Goal: Transaction & Acquisition: Purchase product/service

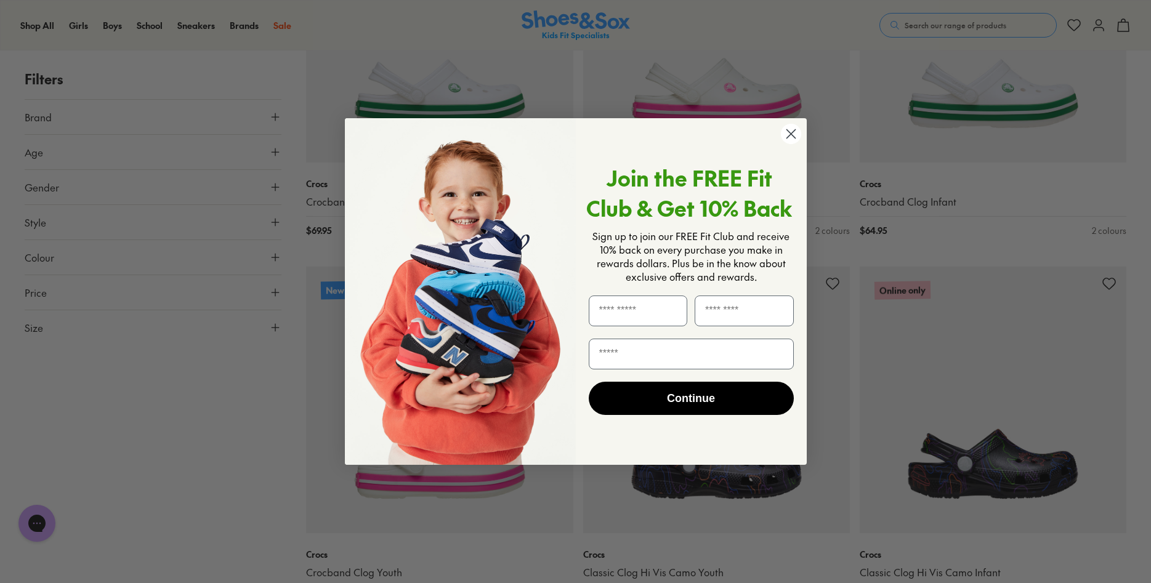
click at [791, 134] on icon "Close dialog" at bounding box center [790, 134] width 9 height 9
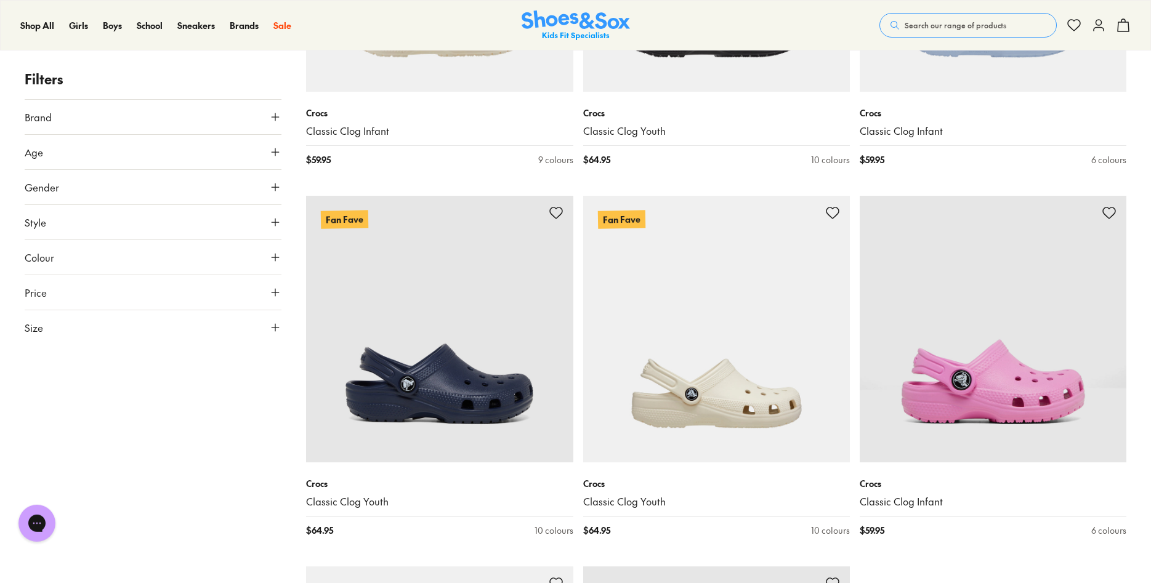
scroll to position [3518, 0]
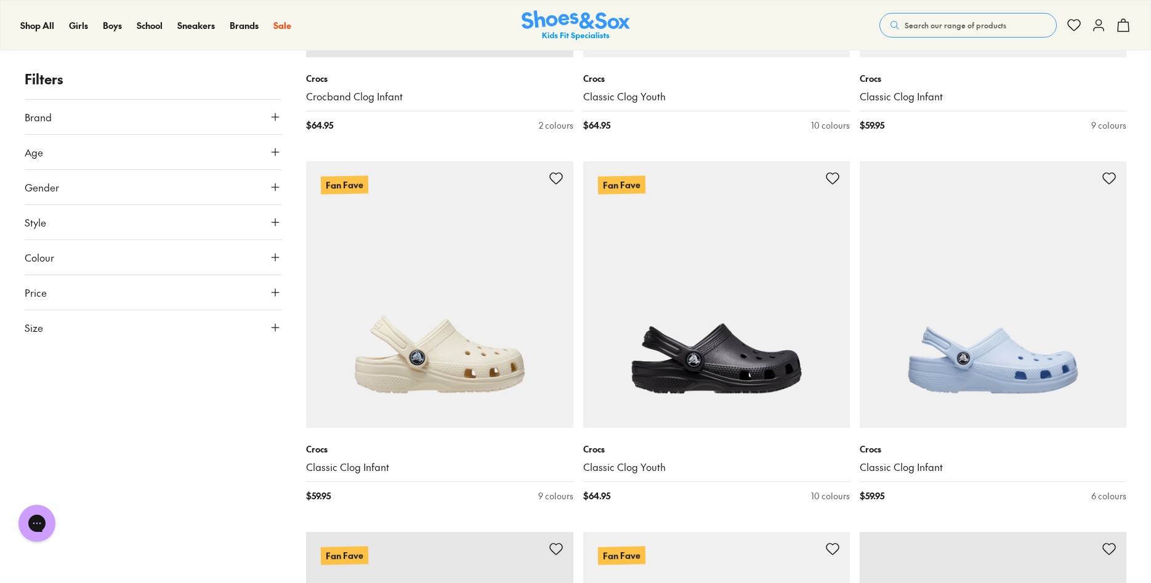
scroll to position [2952, 0]
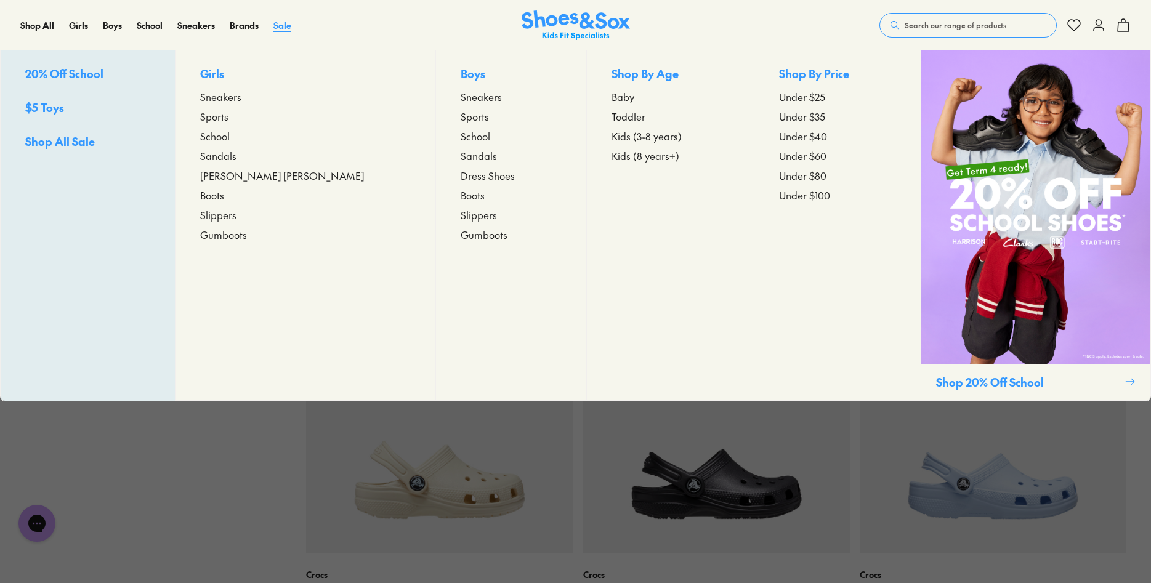
click at [279, 23] on span "Sale" at bounding box center [282, 25] width 18 height 12
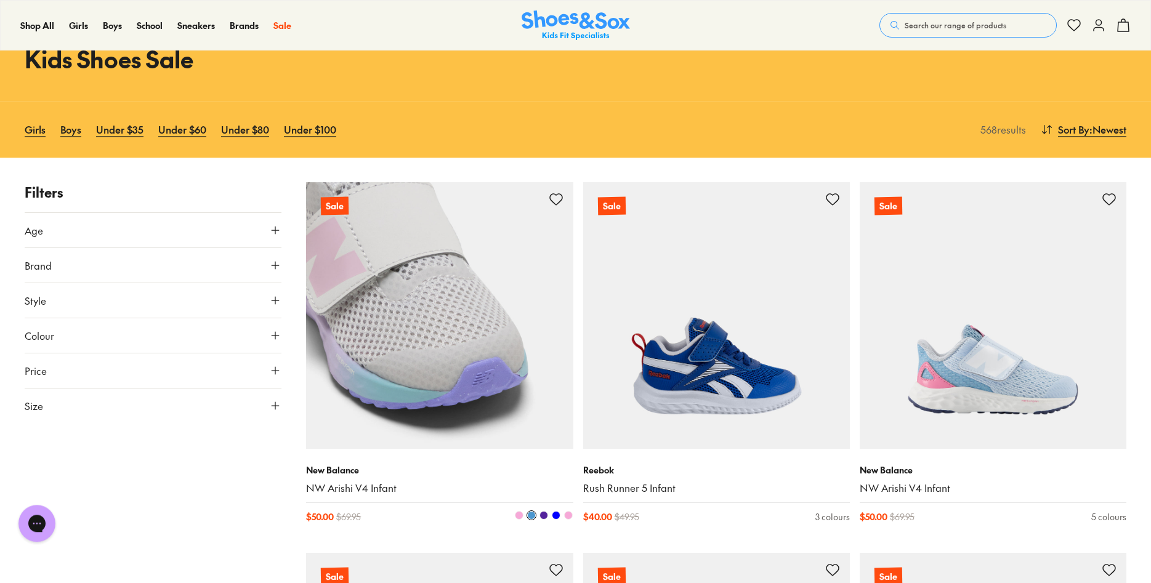
scroll to position [188, 0]
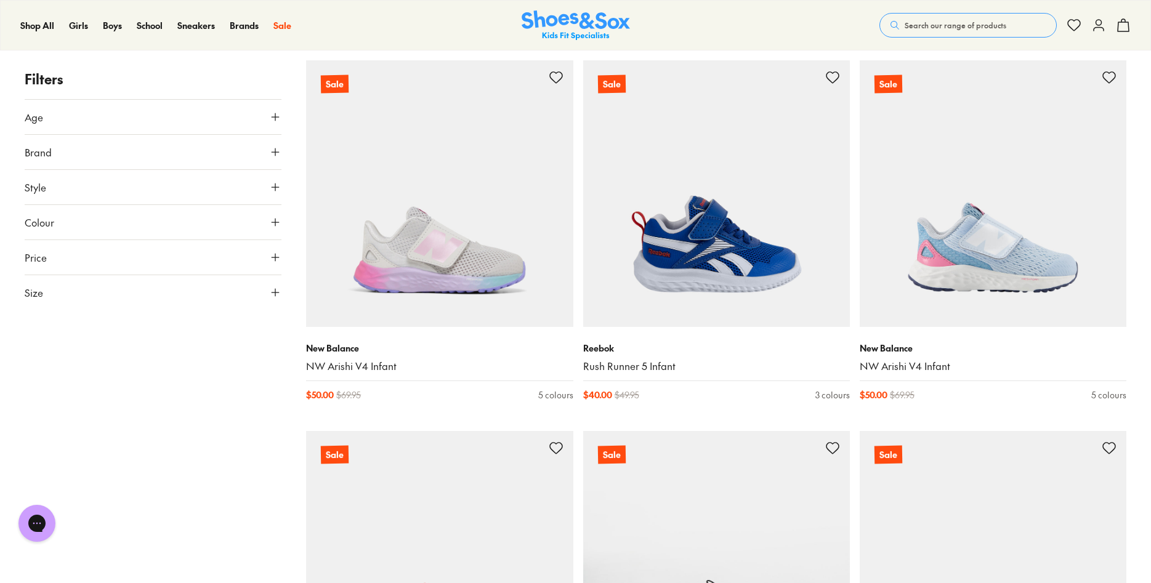
click at [276, 156] on icon at bounding box center [275, 152] width 12 height 12
click at [269, 427] on button "Style" at bounding box center [153, 423] width 257 height 34
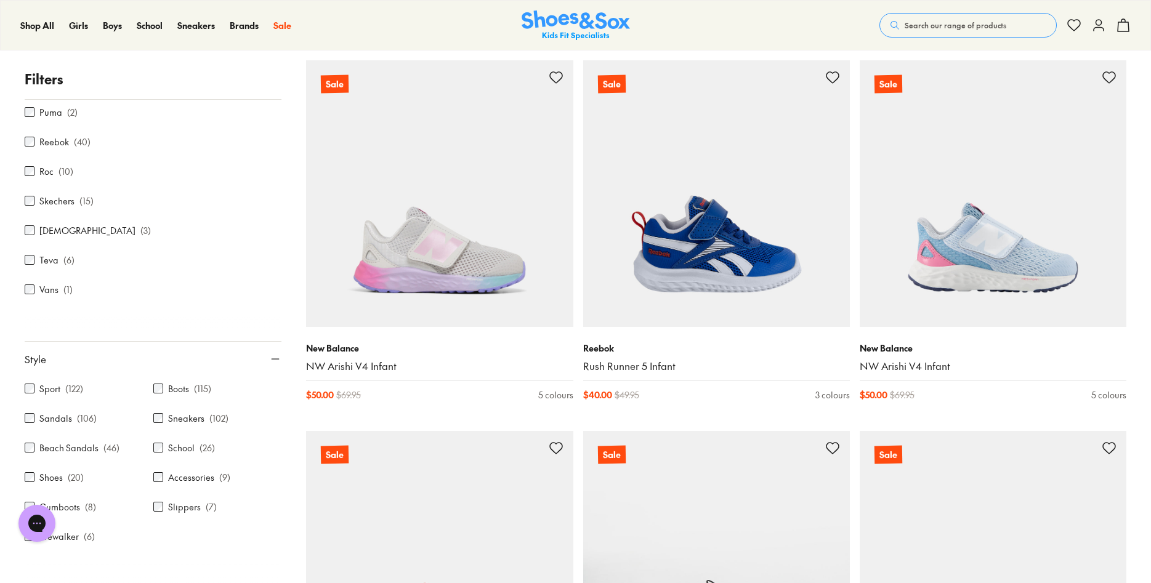
scroll to position [175, 0]
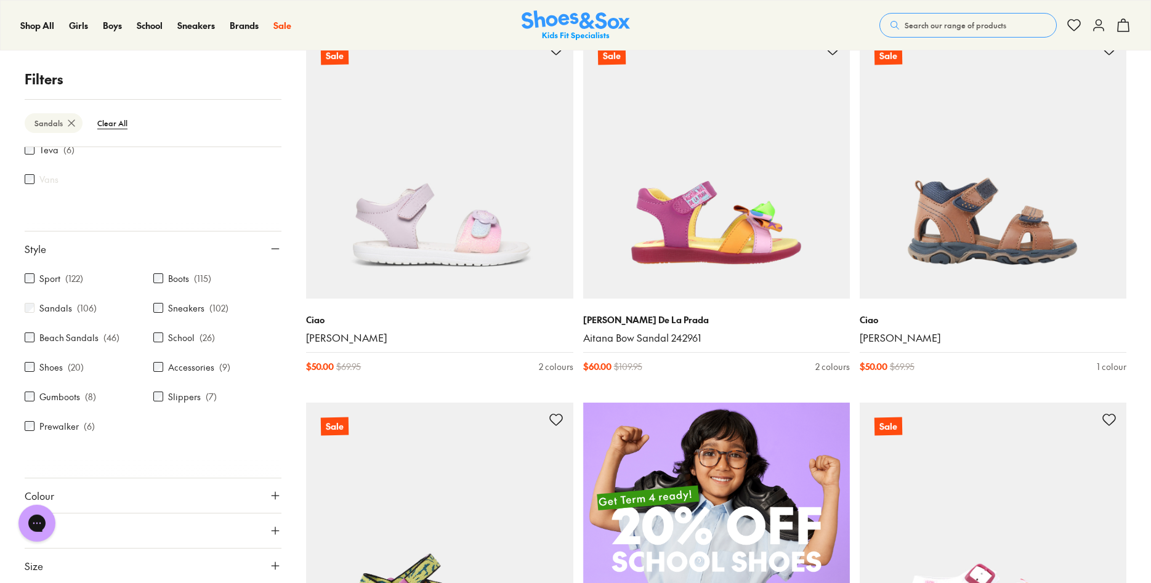
scroll to position [724, 0]
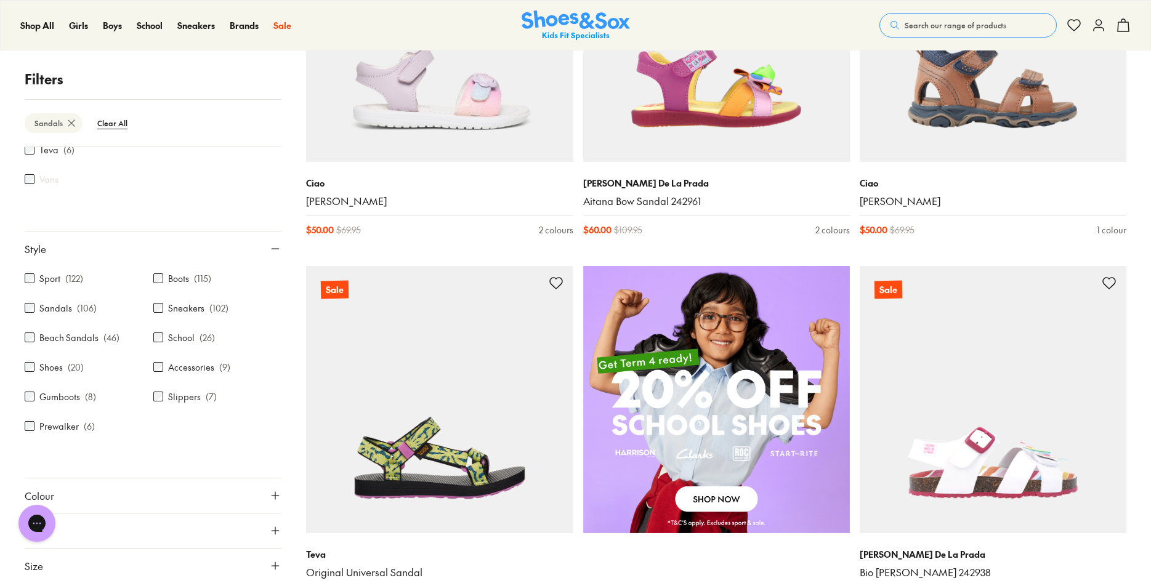
click at [272, 567] on icon at bounding box center [275, 566] width 12 height 12
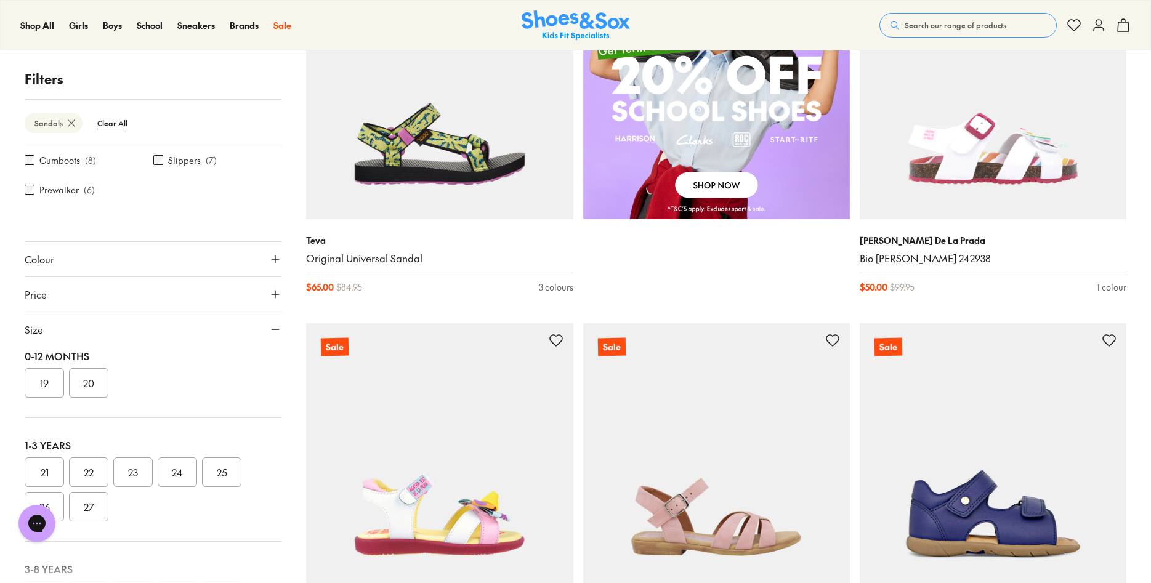
scroll to position [0, 0]
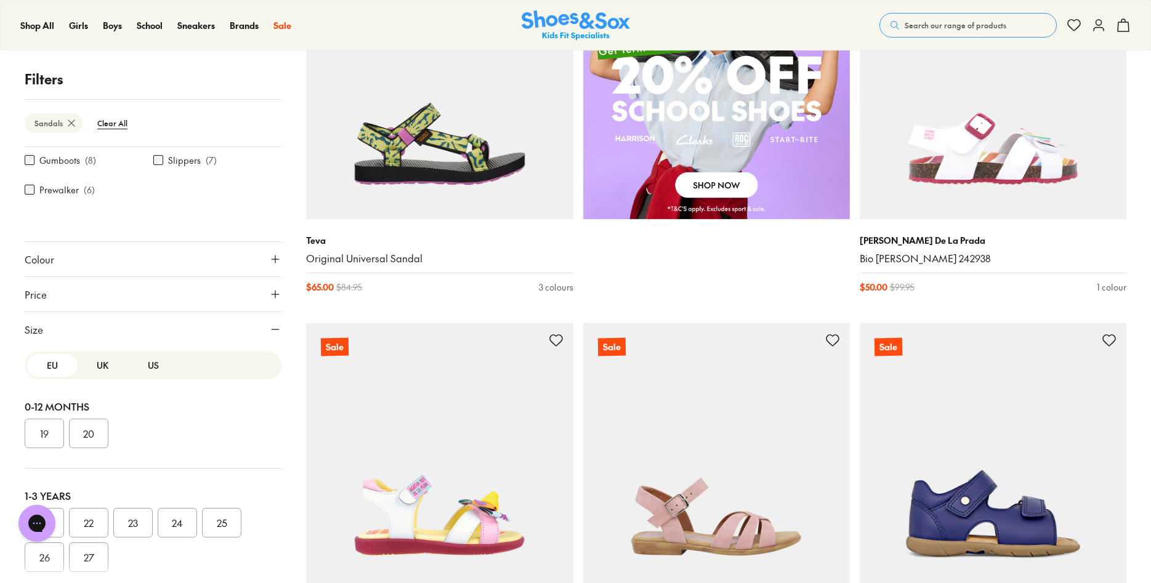
click at [154, 368] on button "US" at bounding box center [153, 365] width 51 height 23
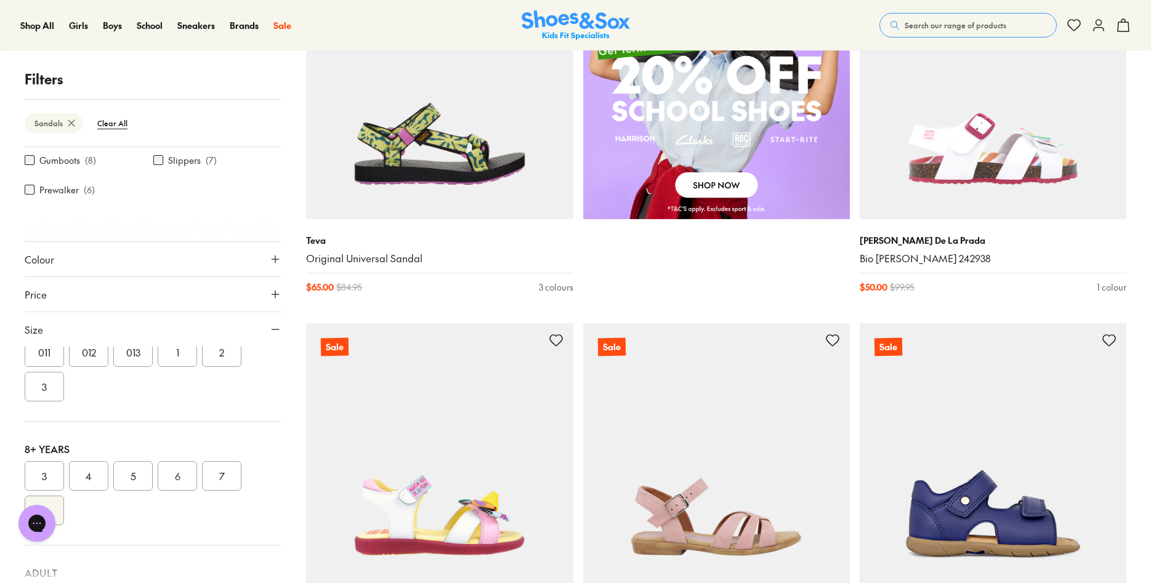
scroll to position [213, 0]
click at [40, 467] on button "3" at bounding box center [44, 468] width 39 height 30
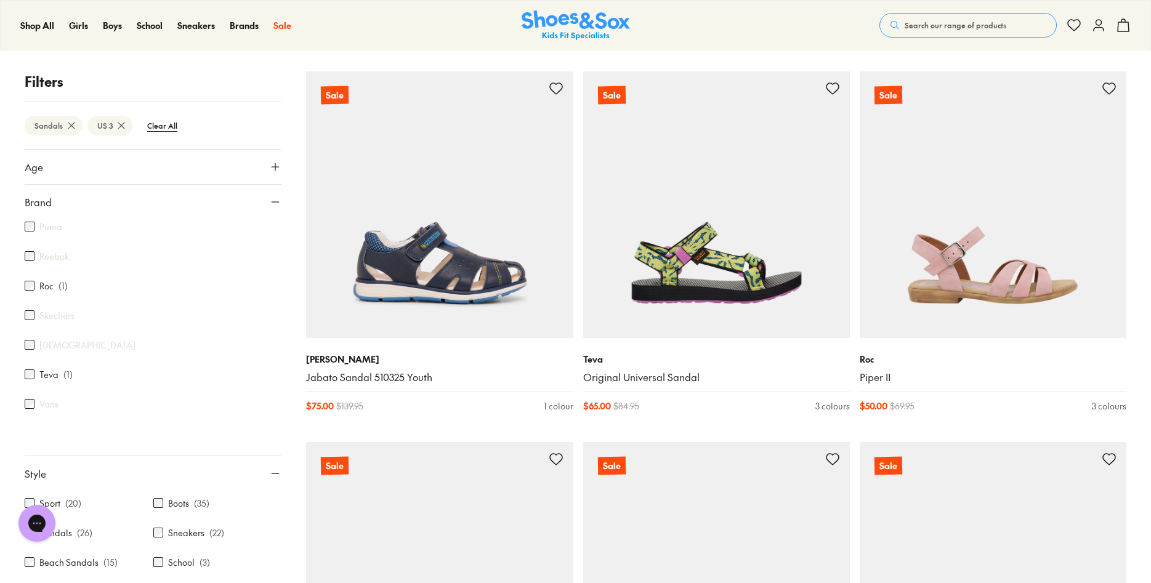
scroll to position [33, 0]
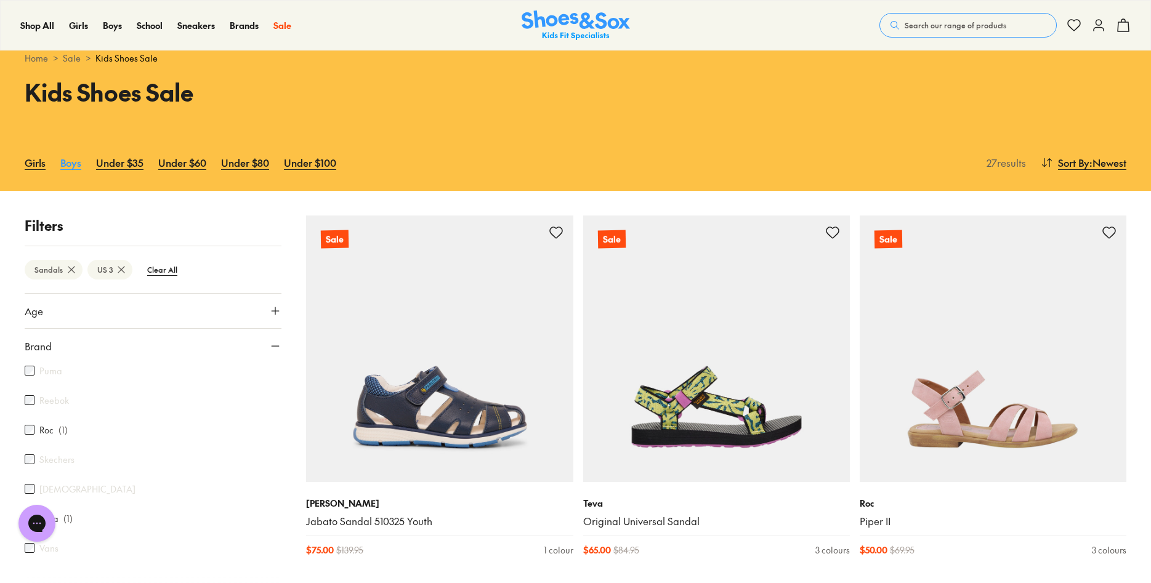
click at [64, 163] on link "Boys" at bounding box center [70, 162] width 21 height 27
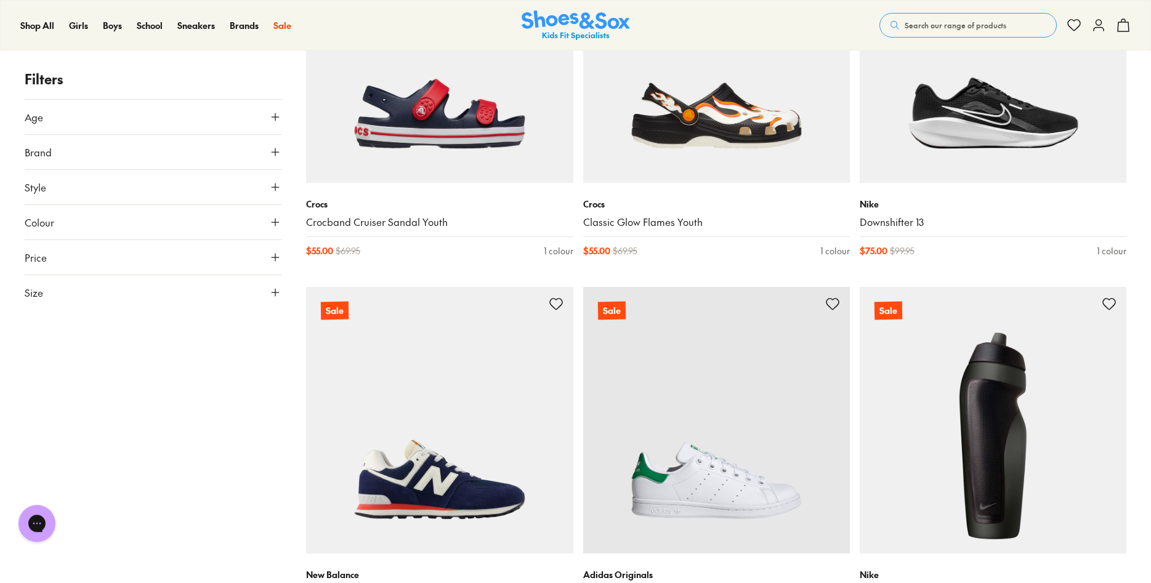
scroll to position [1508, 0]
